Goal: Task Accomplishment & Management: Manage account settings

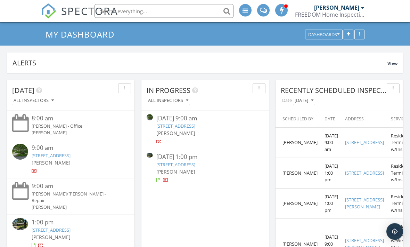
scroll to position [24, 0]
click at [195, 164] on link "1960 E Meadow Dr, Springfield, MO 65804" at bounding box center [175, 164] width 39 height 6
click at [188, 166] on link "1960 E Meadow Dr, Springfield, MO 65804" at bounding box center [175, 164] width 39 height 6
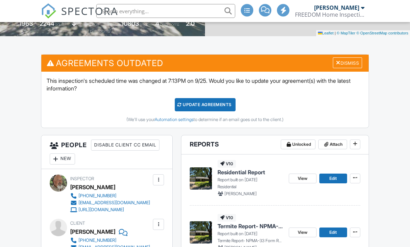
scroll to position [173, 0]
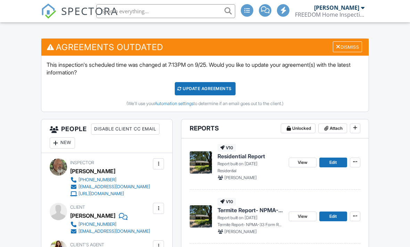
click at [346, 48] on div "Dismiss" at bounding box center [347, 46] width 29 height 11
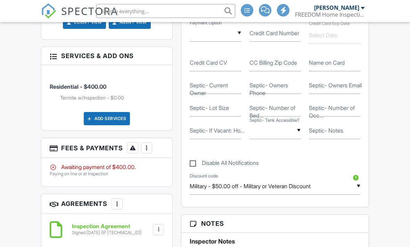
scroll to position [485, 0]
click at [148, 151] on div at bounding box center [146, 147] width 7 height 7
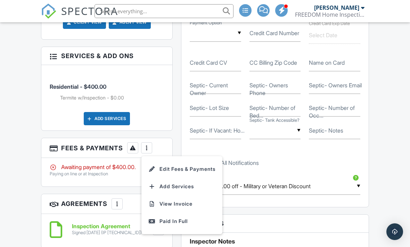
click at [201, 178] on li "Edit Fees & Payments" at bounding box center [182, 168] width 73 height 17
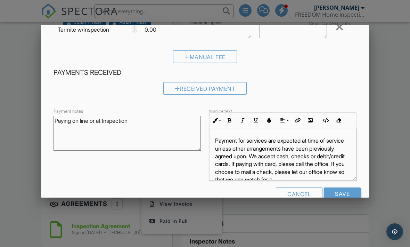
scroll to position [92, 0]
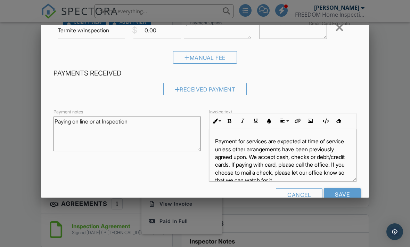
click at [225, 91] on div "Received Payment" at bounding box center [205, 89] width 84 height 13
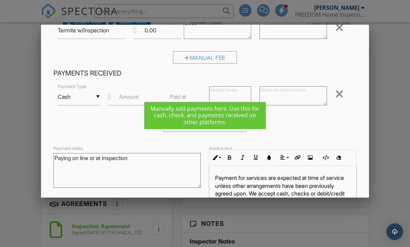
click at [136, 98] on label "Amount" at bounding box center [129, 97] width 20 height 8
click at [136, 98] on input "Amount" at bounding box center [132, 96] width 48 height 17
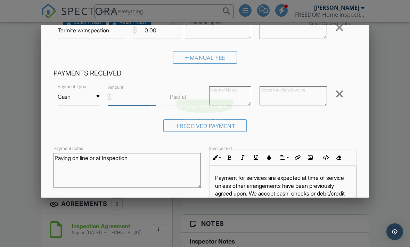
scroll to position [485, 0]
type input "400"
click at [342, 232] on input "Save" at bounding box center [342, 231] width 37 height 13
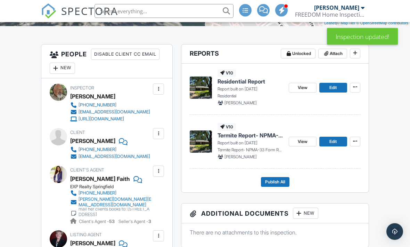
scroll to position [167, 0]
click at [304, 89] on span "View" at bounding box center [303, 87] width 10 height 7
